Goal: Task Accomplishment & Management: Complete application form

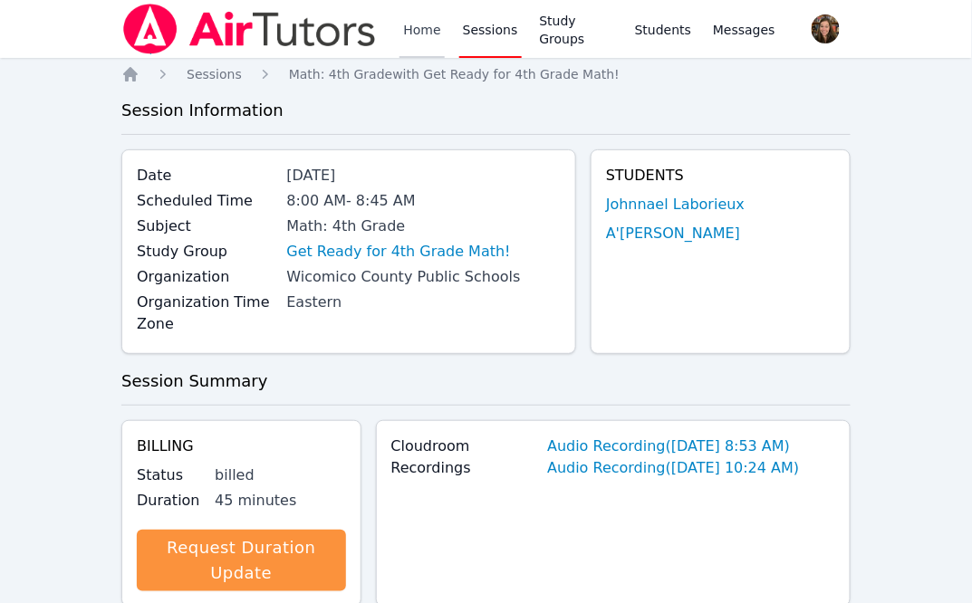
click at [435, 33] on link "Home" at bounding box center [421, 29] width 44 height 58
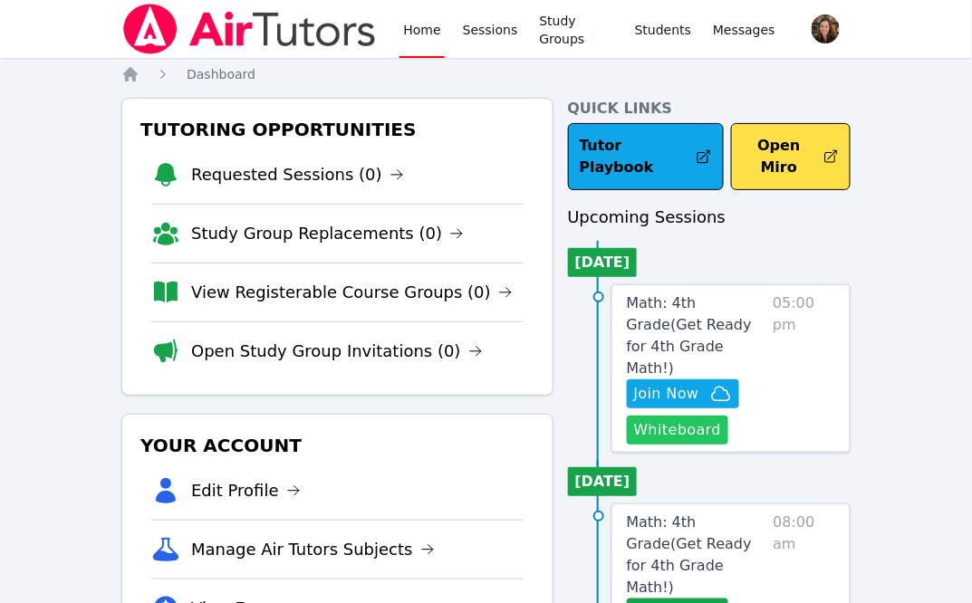
click at [700, 416] on button "Whiteboard" at bounding box center [678, 430] width 102 height 29
click at [703, 383] on span "Join Now" at bounding box center [683, 394] width 98 height 22
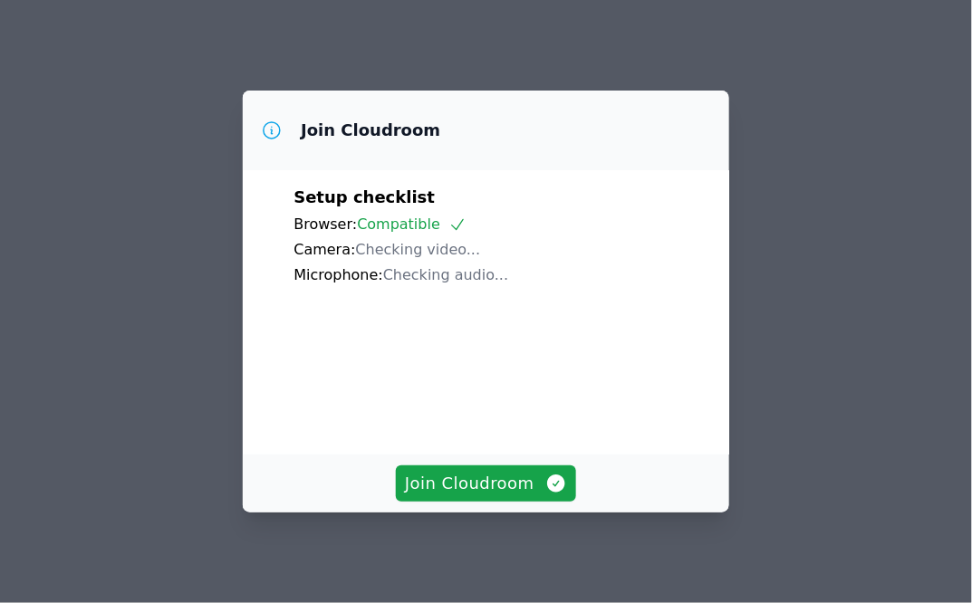
click at [571, 235] on div "Browser: Compatible" at bounding box center [485, 225] width 385 height 22
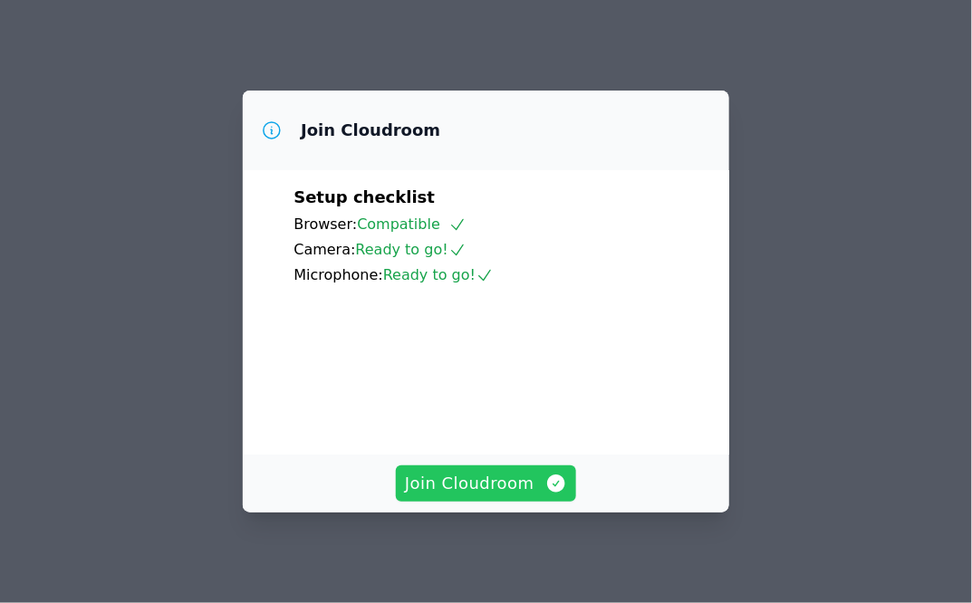
click at [504, 483] on span "Join Cloudroom" at bounding box center [486, 483] width 162 height 25
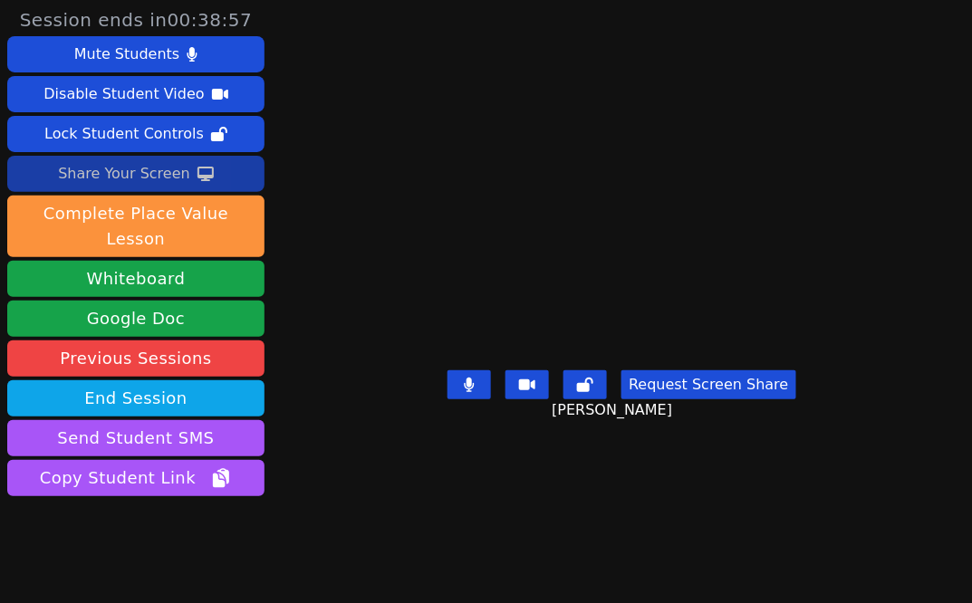
click at [143, 182] on div "Share Your Screen" at bounding box center [124, 173] width 132 height 29
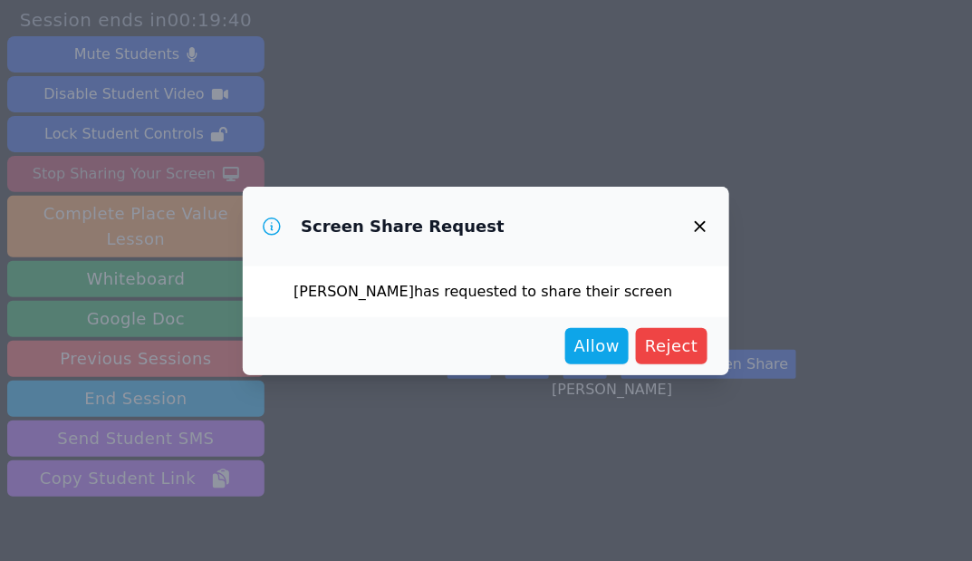
click at [695, 221] on icon "button" at bounding box center [700, 226] width 11 height 11
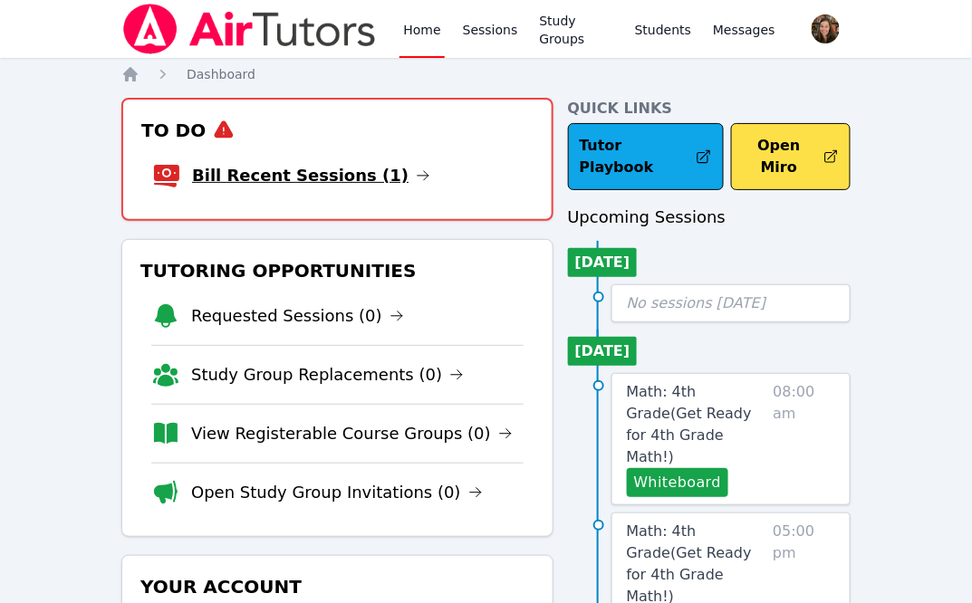
click at [267, 178] on link "Bill Recent Sessions (1)" at bounding box center [311, 175] width 238 height 25
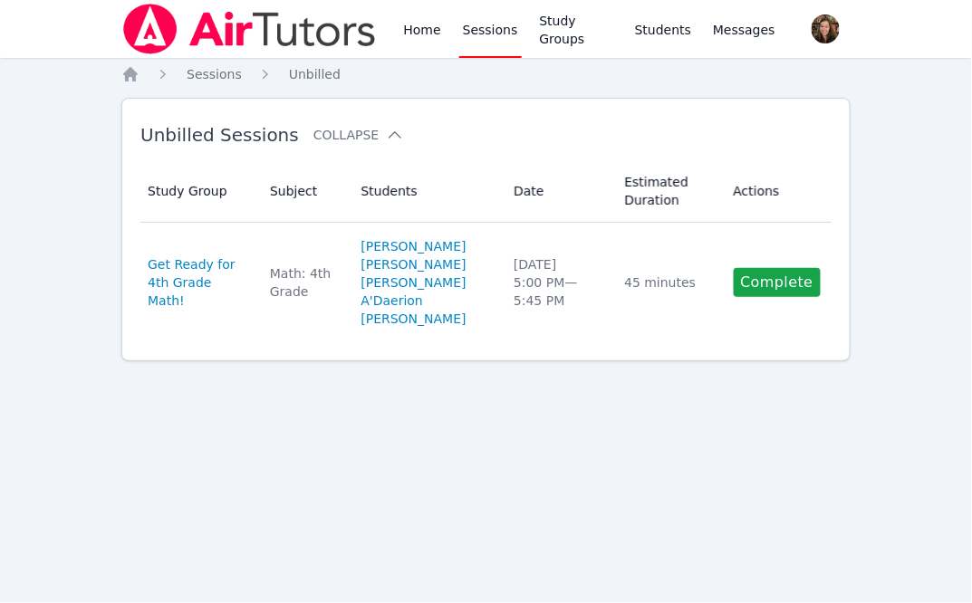
click at [526, 142] on h2 "Unbilled Sessions Collapse" at bounding box center [456, 135] width 633 height 22
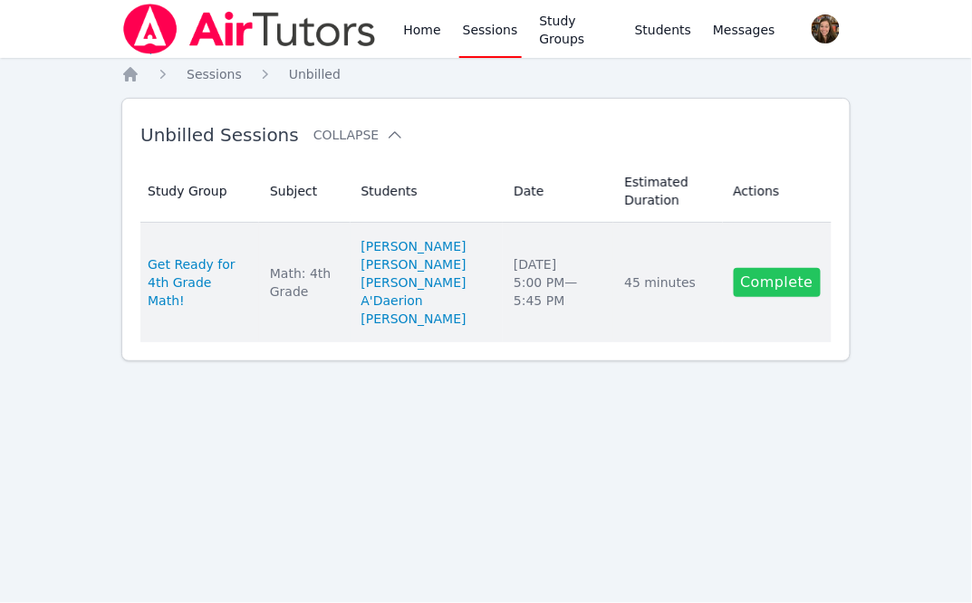
click at [789, 297] on link "Complete" at bounding box center [777, 282] width 87 height 29
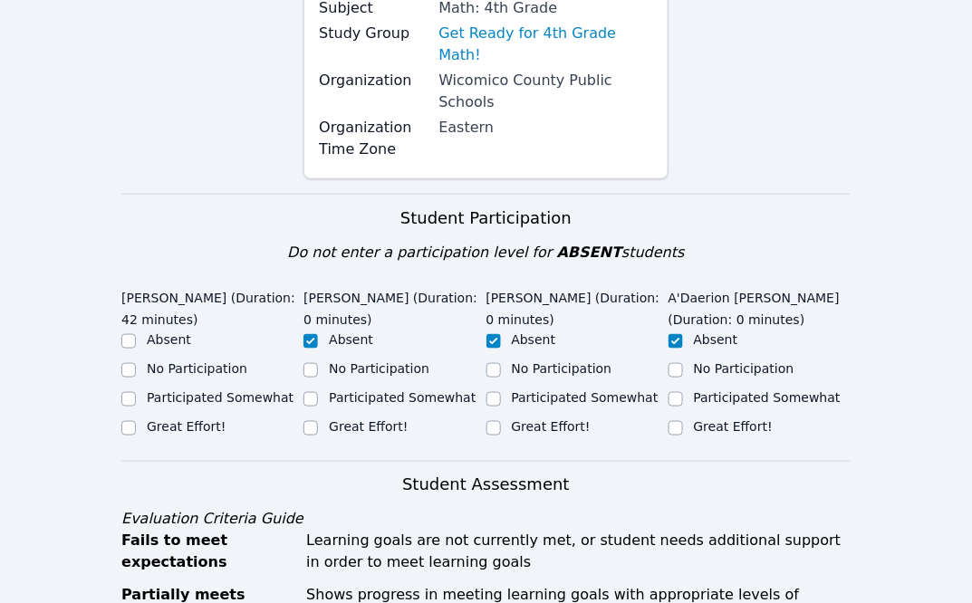
scroll to position [299, 0]
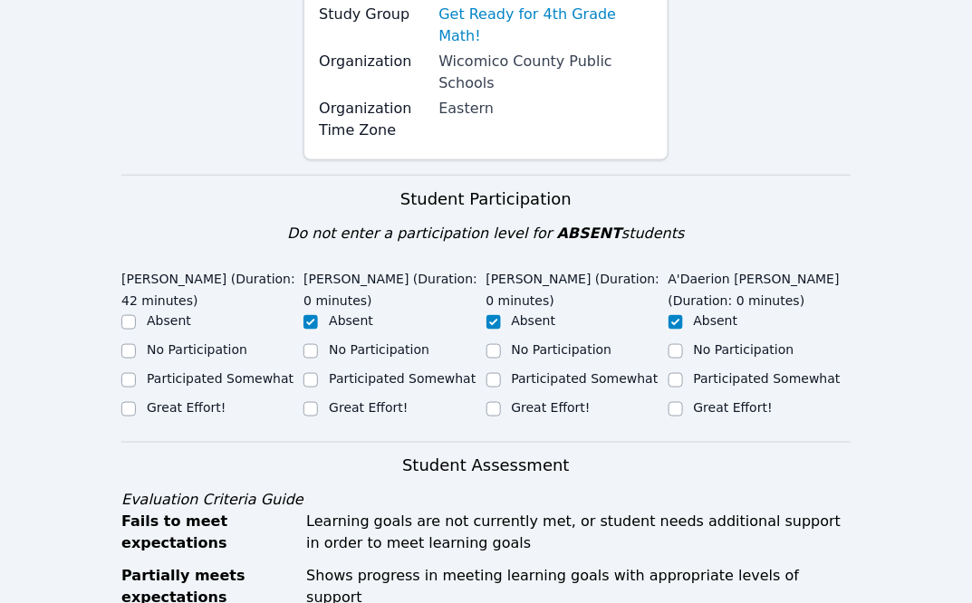
click at [171, 400] on label "Great Effort!" at bounding box center [186, 407] width 79 height 14
click at [136, 402] on input "Great Effort!" at bounding box center [128, 409] width 14 height 14
checkbox input "true"
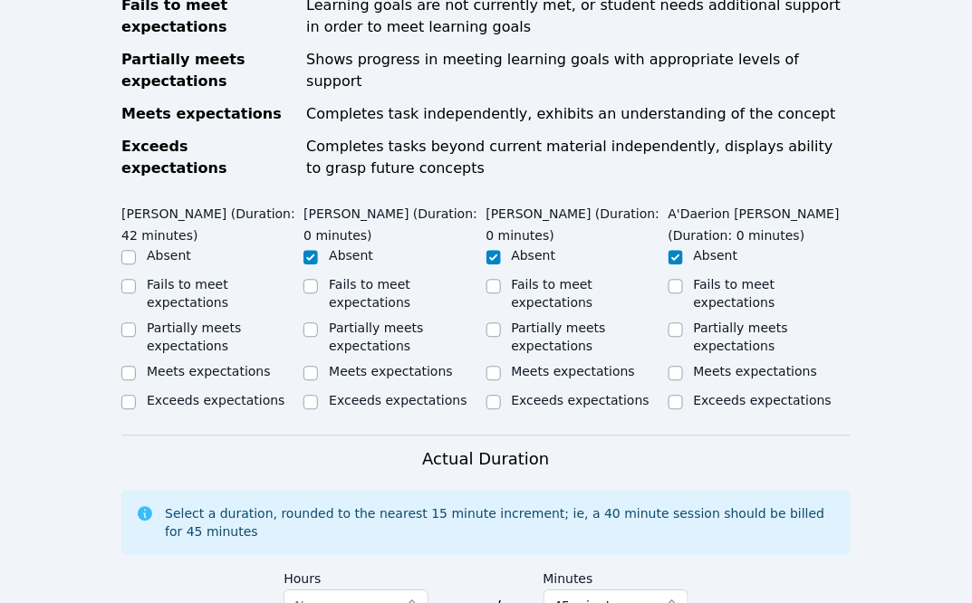
scroll to position [826, 0]
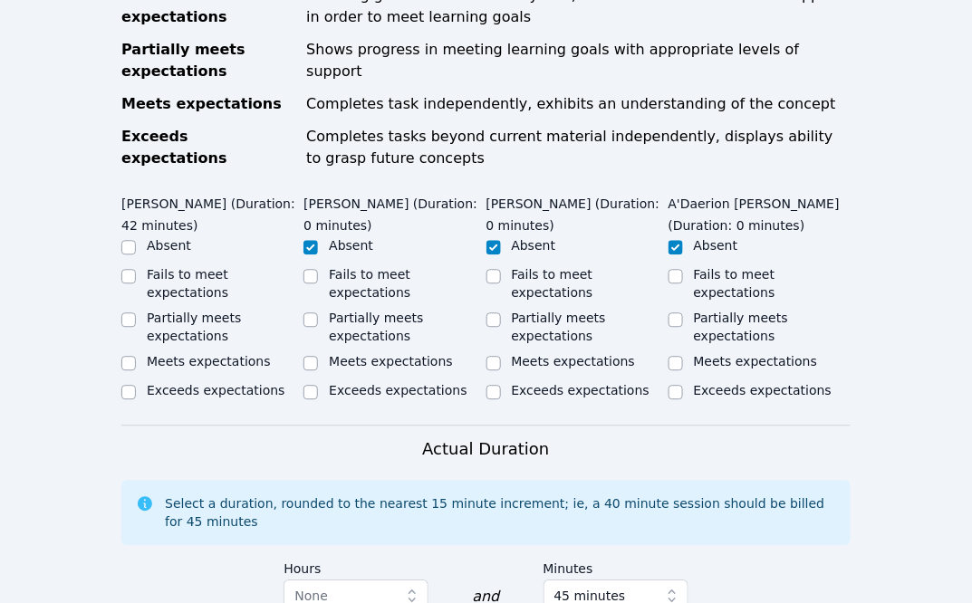
click at [158, 383] on label "Exceeds expectations" at bounding box center [216, 390] width 138 height 14
click at [136, 385] on input "Exceeds expectations" at bounding box center [128, 392] width 14 height 14
checkbox input "true"
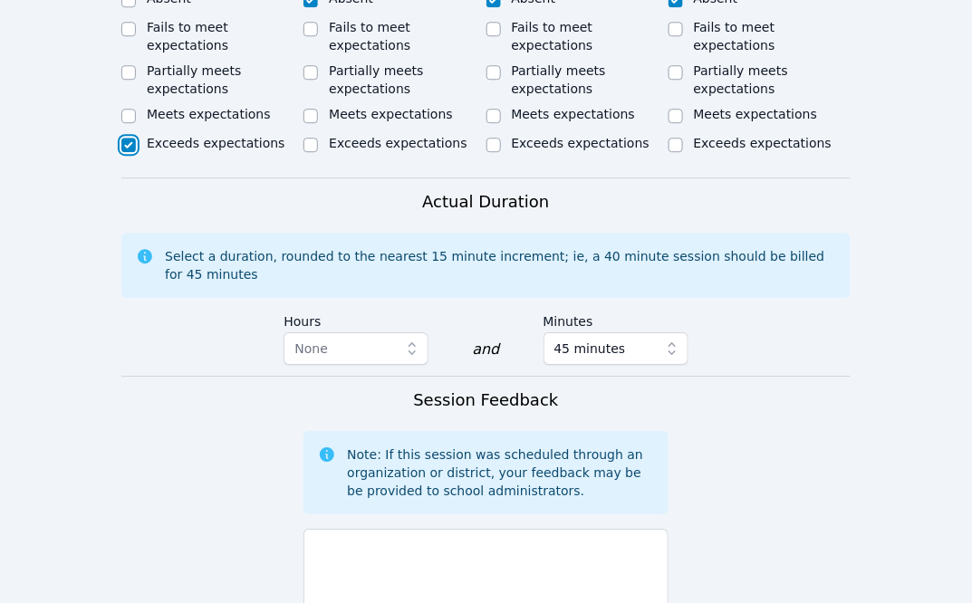
scroll to position [1075, 0]
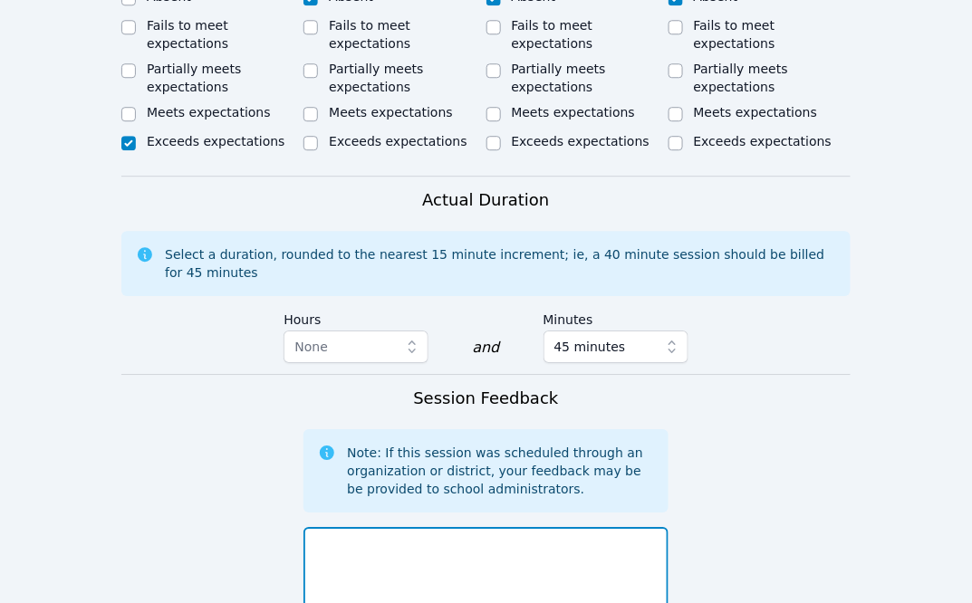
click at [423, 527] on textarea at bounding box center [485, 576] width 364 height 98
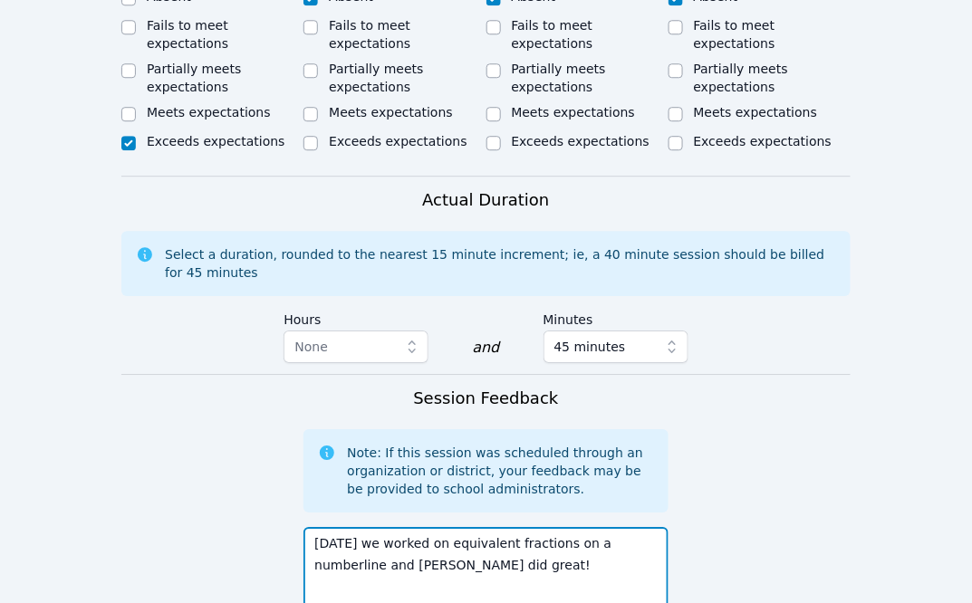
type textarea "[DATE] we worked on equivalent fractions on a numberline and [PERSON_NAME] did …"
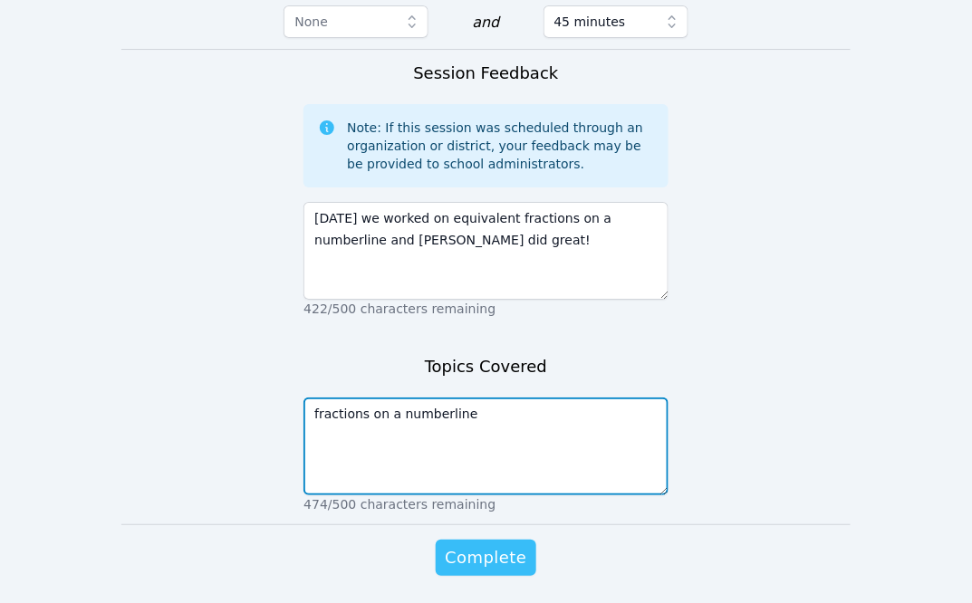
type textarea "fractions on a numberline"
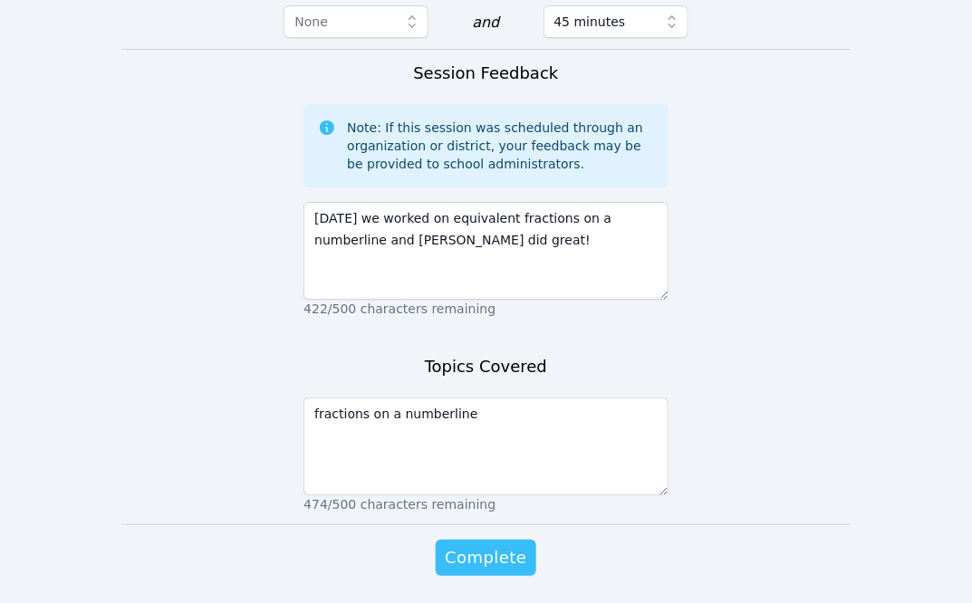
click at [492, 545] on span "Complete" at bounding box center [486, 557] width 82 height 25
